Goal: Transaction & Acquisition: Purchase product/service

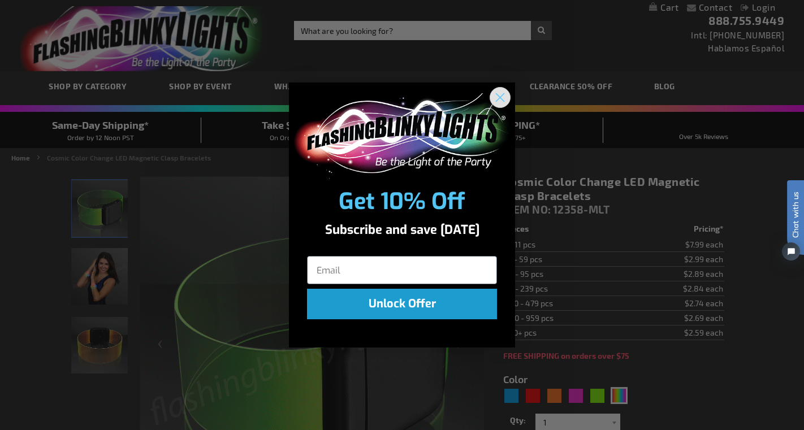
click at [503, 97] on circle "Close dialog" at bounding box center [500, 97] width 19 height 19
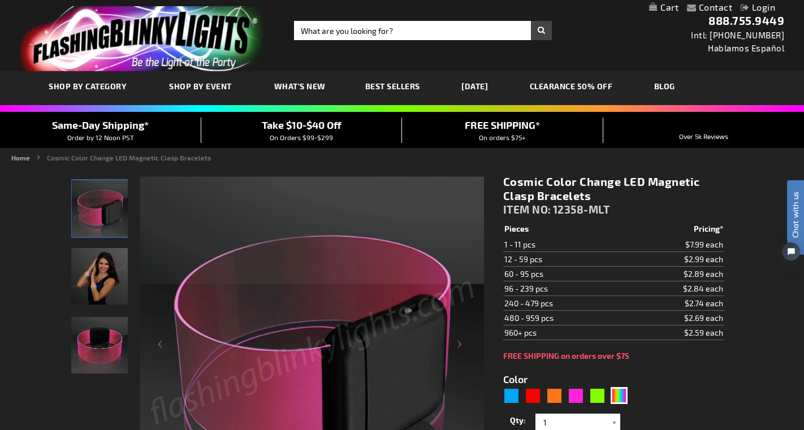
scroll to position [104, 0]
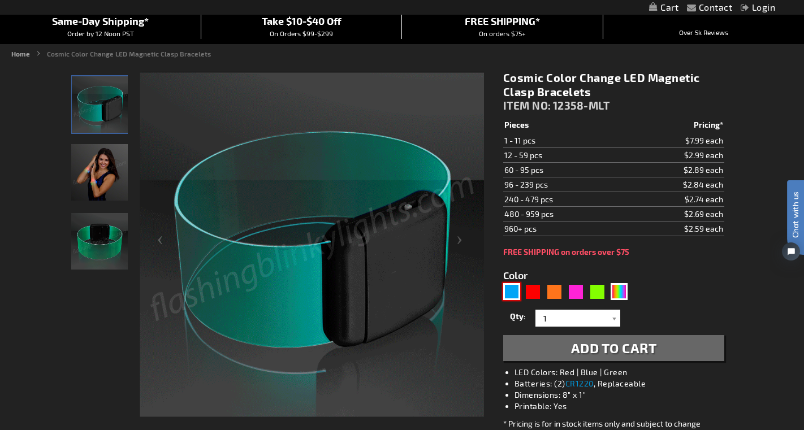
click at [509, 293] on div "Blue" at bounding box center [511, 291] width 17 height 17
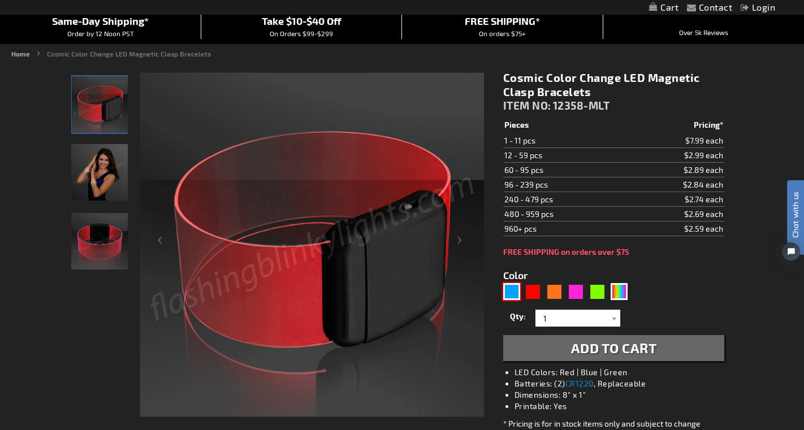
type input "5629"
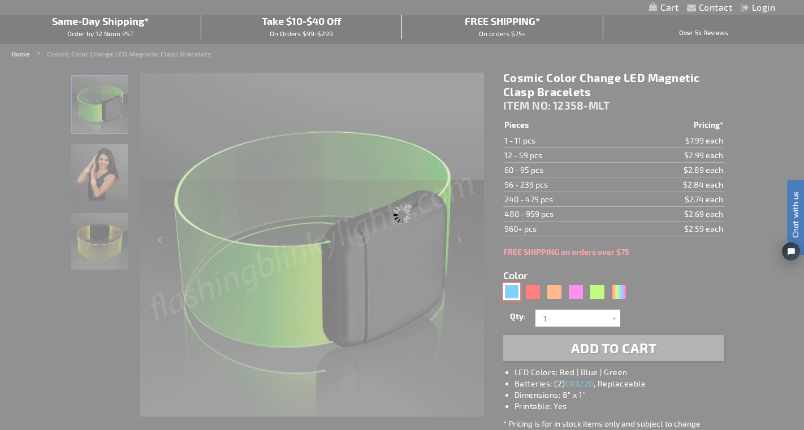
type input "12358-BL"
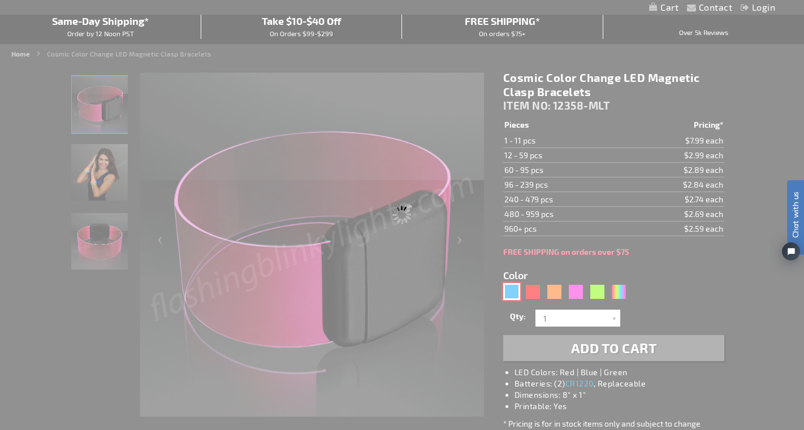
type input "Customize - Cosmic Blue LED Magnetic Clasp Bracelets - ITEM NO: 12358-BL"
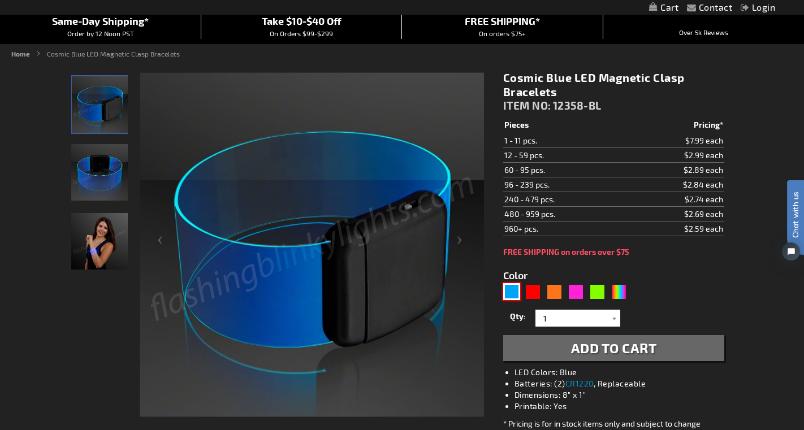
click at [90, 165] on img at bounding box center [99, 172] width 57 height 57
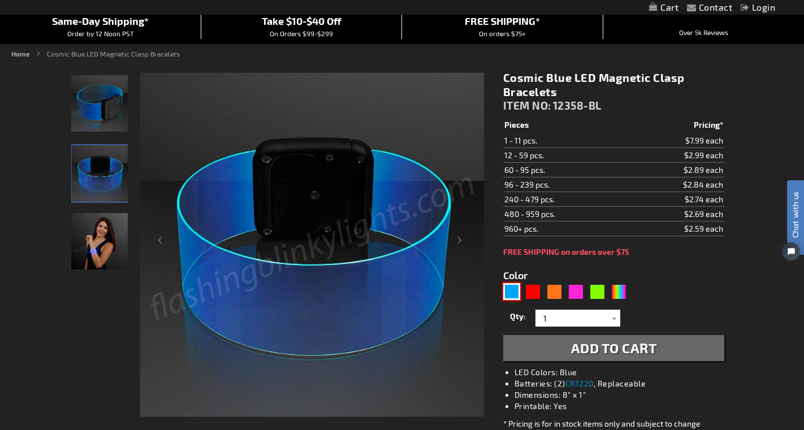
click at [108, 247] on img at bounding box center [99, 241] width 57 height 57
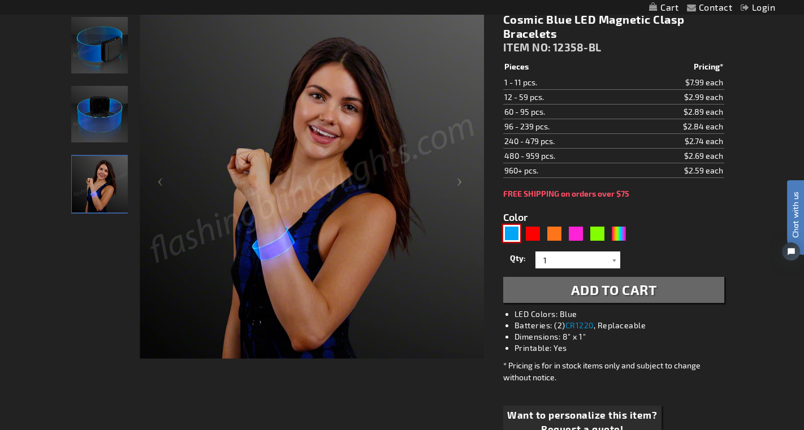
scroll to position [176, 0]
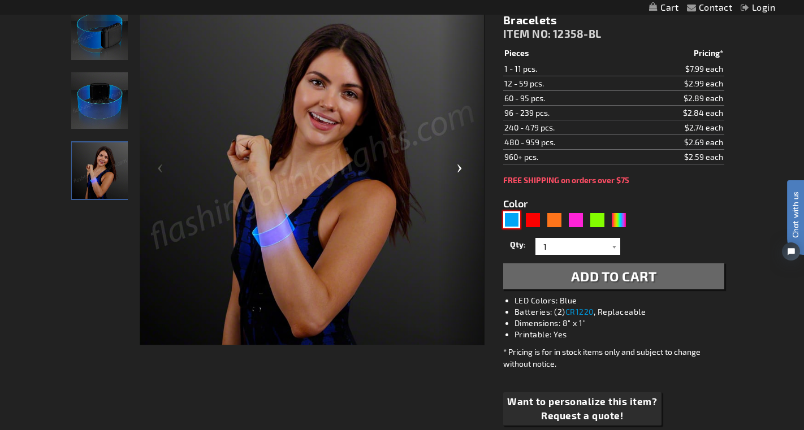
click at [461, 167] on div "Next" at bounding box center [461, 172] width 45 height 347
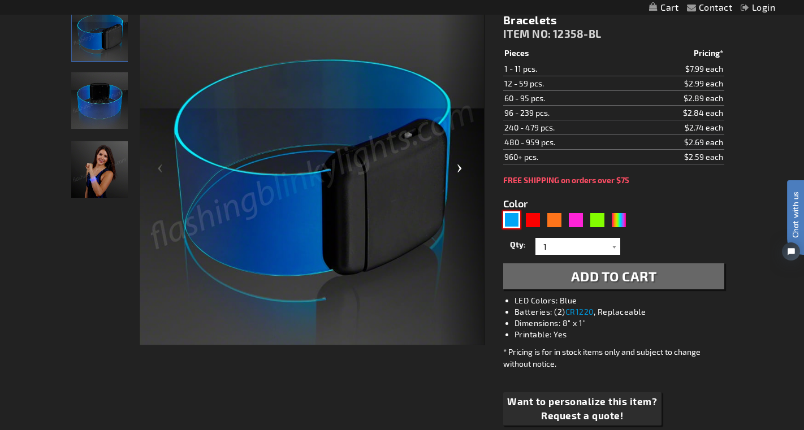
click at [461, 167] on div "Next" at bounding box center [461, 172] width 45 height 347
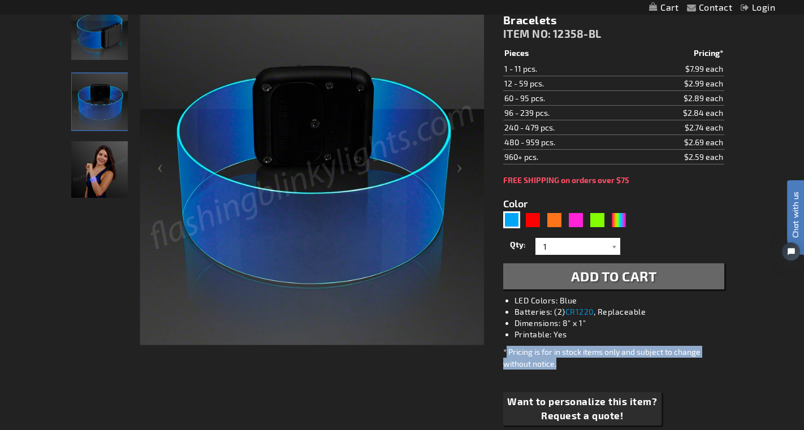
drag, startPoint x: 579, startPoint y: 364, endPoint x: 507, endPoint y: 352, distance: 73.4
click at [507, 352] on div "* Pricing is for in stock items only and subject to change without notice." at bounding box center [613, 358] width 221 height 24
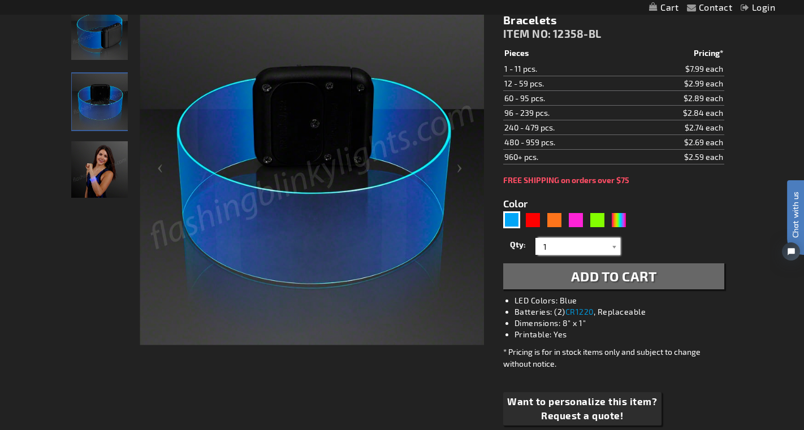
click at [593, 248] on input "1" at bounding box center [579, 246] width 82 height 17
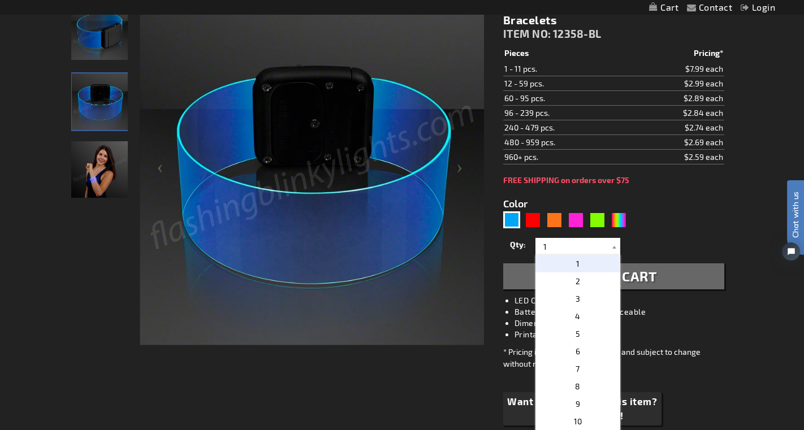
click at [668, 239] on div "Qty 1 2 3 4 5 6 7 8 9 10 11 12 24 36 48 60 72 84 96 108 120 132 144 156 168" at bounding box center [613, 246] width 221 height 23
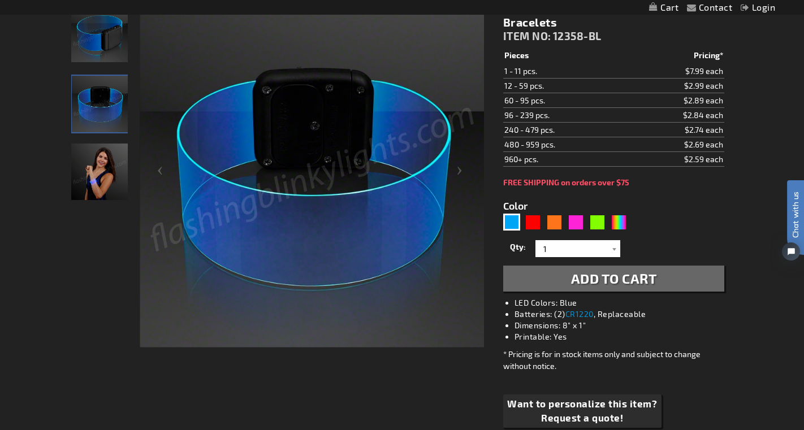
scroll to position [70, 0]
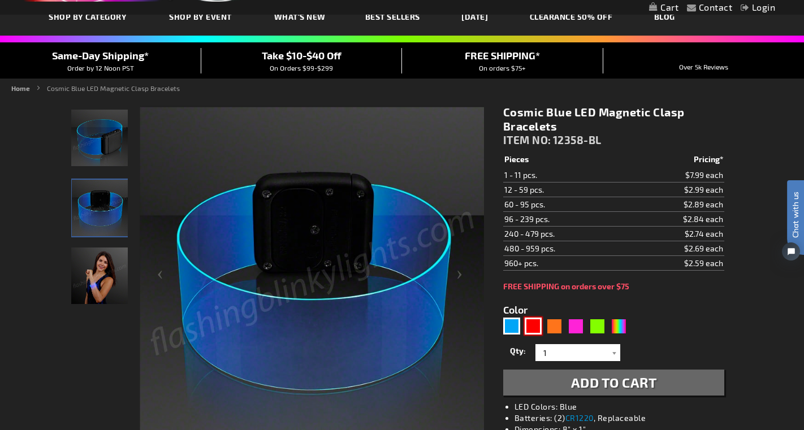
click at [538, 324] on div "Red" at bounding box center [533, 326] width 17 height 17
type input "5641"
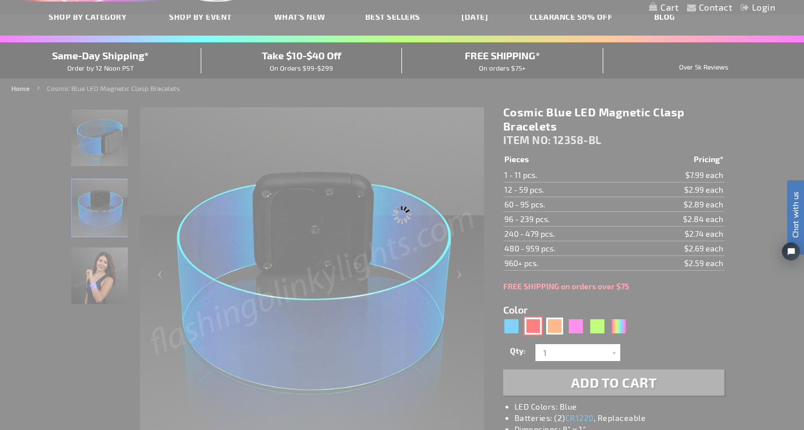
type input "12358-RD"
type input "Customize - Cosmic Red LED Magnetic Clasp Bracelets - ITEM NO: 12358-RD"
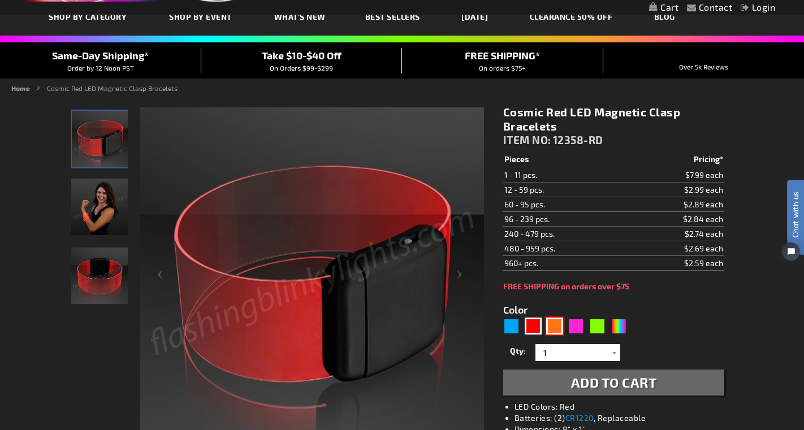
click at [554, 328] on div "Orange" at bounding box center [554, 326] width 17 height 17
type input "5637"
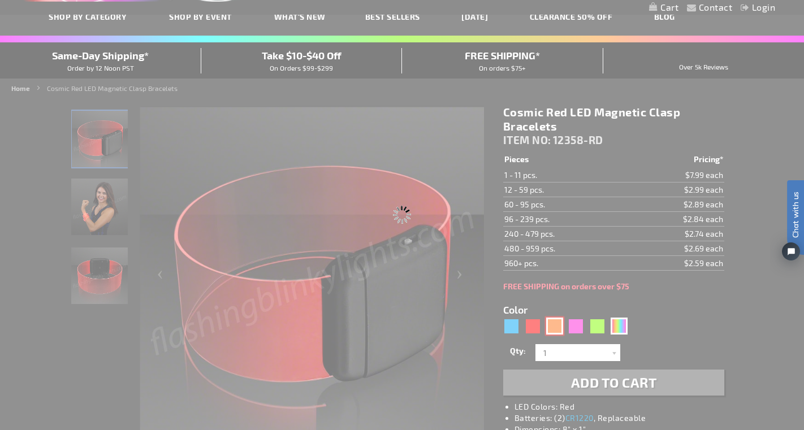
type input "12358-OR"
type input "Customize - Cosmic Orange LED Magnetic Clasp Bracelets - ITEM NO: 12358-OR"
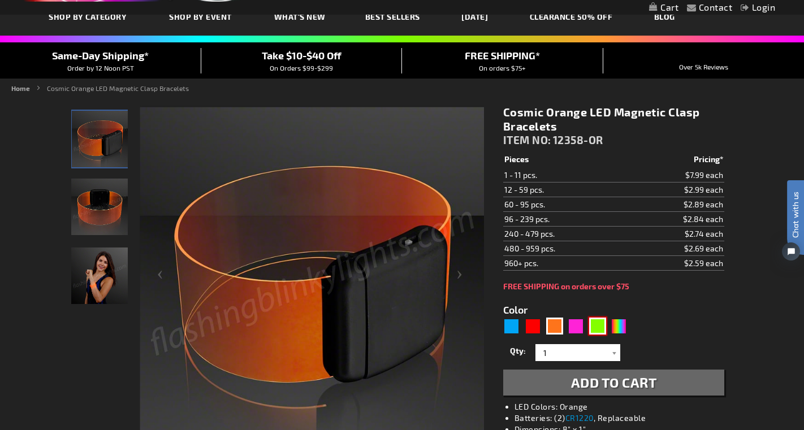
click at [600, 329] on div "Green" at bounding box center [597, 326] width 17 height 17
type input "5648"
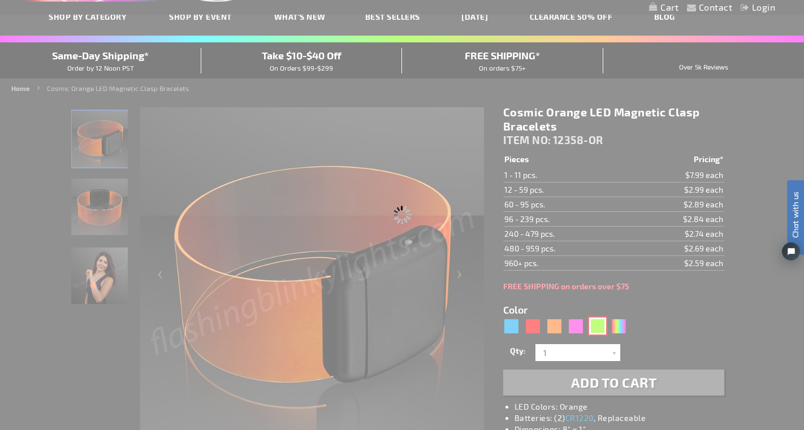
type input "12358-GN"
type input "Customize - Cosmic Green LED Magnetic Clasp Bracelets - ITEM NO: 12358-GN"
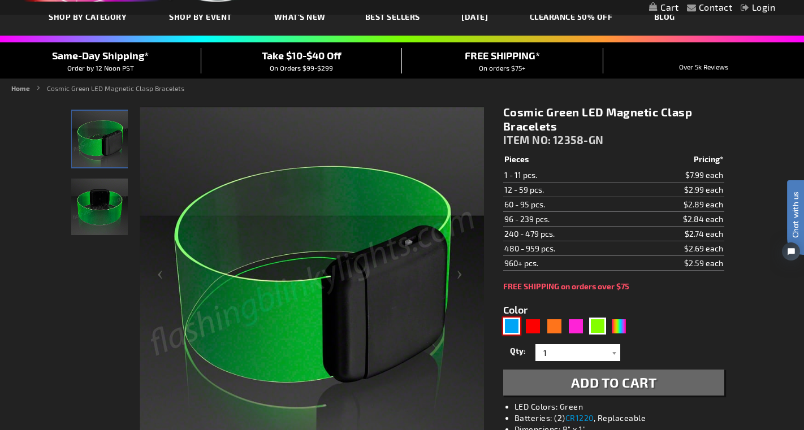
click at [514, 329] on div "Blue" at bounding box center [511, 326] width 17 height 17
type input "5629"
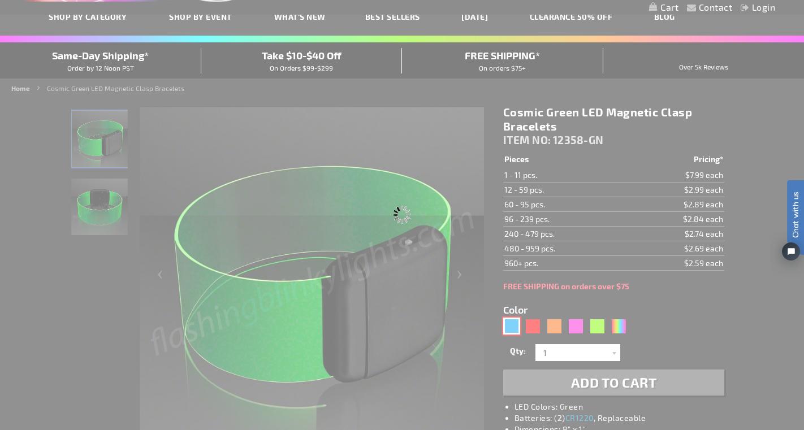
type input "12358-BL"
type input "Customize - Cosmic Blue LED Magnetic Clasp Bracelets - ITEM NO: 12358-BL"
